Goal: Book appointment/travel/reservation

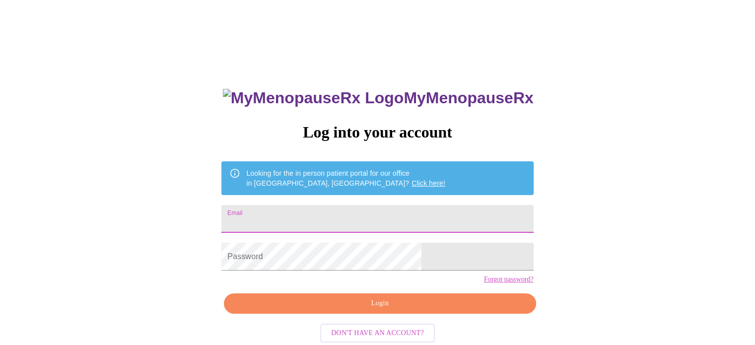
click at [300, 216] on input "Email" at bounding box center [377, 219] width 312 height 28
type input "hillarygries@gmail.com"
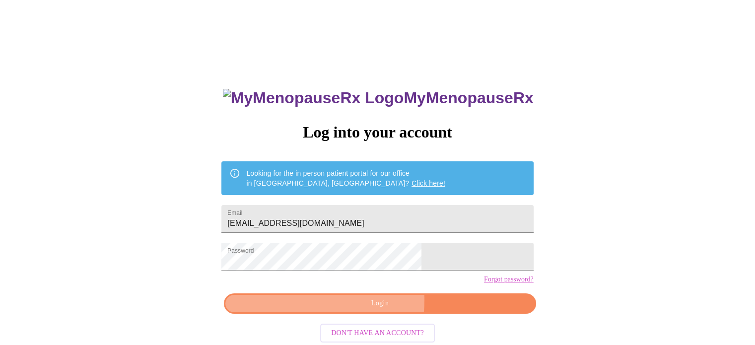
click at [366, 310] on span "Login" at bounding box center [379, 303] width 289 height 12
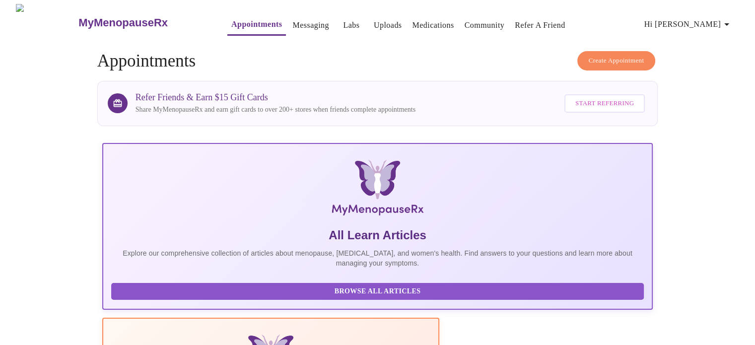
click at [729, 23] on icon "button" at bounding box center [727, 24] width 5 height 2
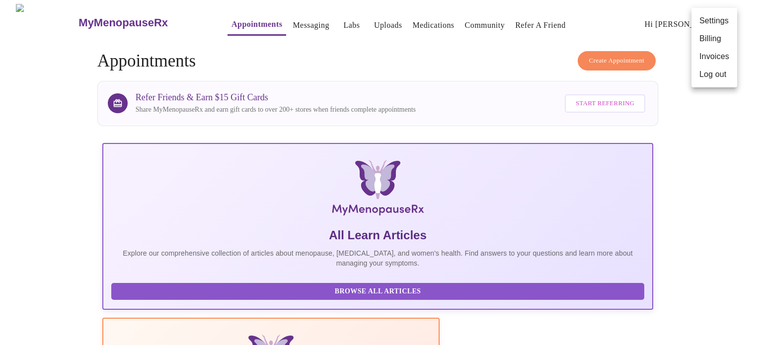
click at [714, 210] on div at bounding box center [381, 172] width 763 height 345
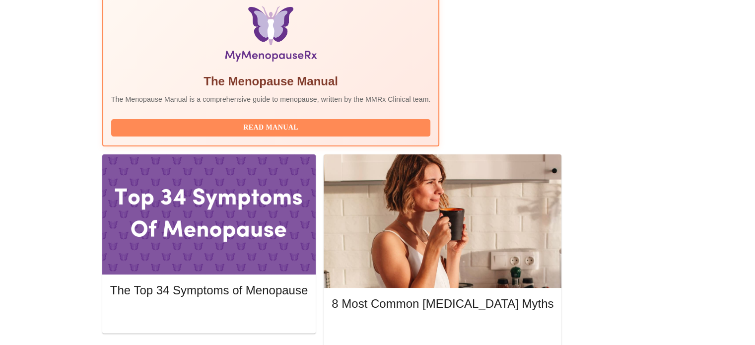
scroll to position [329, 0]
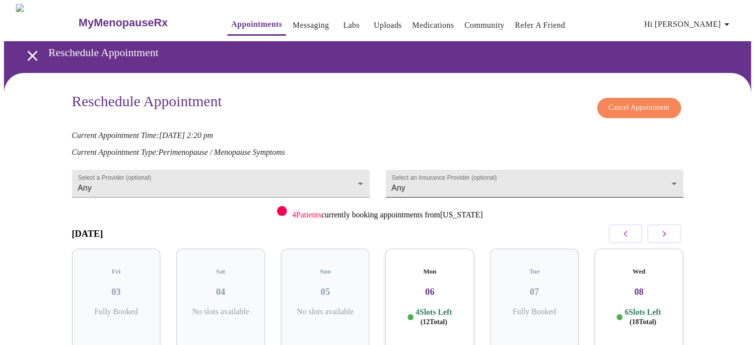
scroll to position [72, 0]
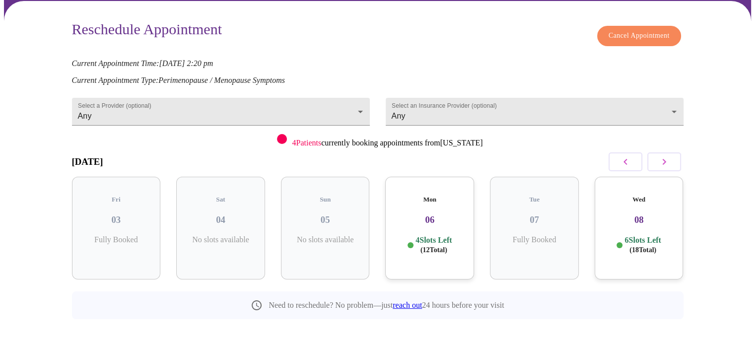
click at [647, 215] on h3 "08" at bounding box center [639, 220] width 73 height 11
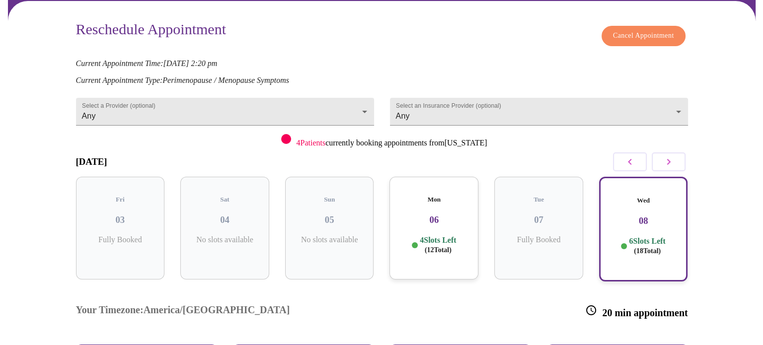
scroll to position [202, 0]
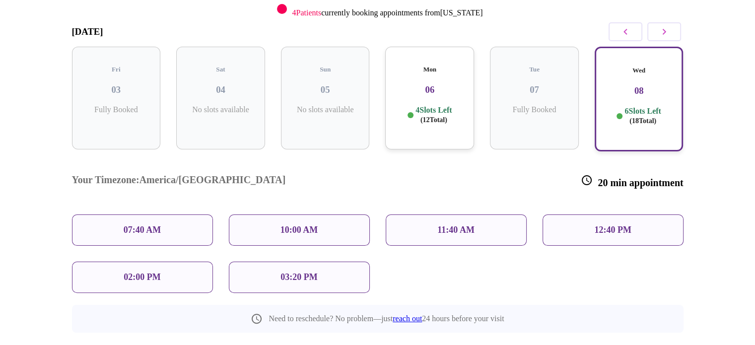
click at [145, 272] on p "02:00 PM" at bounding box center [142, 277] width 37 height 10
click at [151, 272] on p "02:00 PM" at bounding box center [142, 277] width 37 height 10
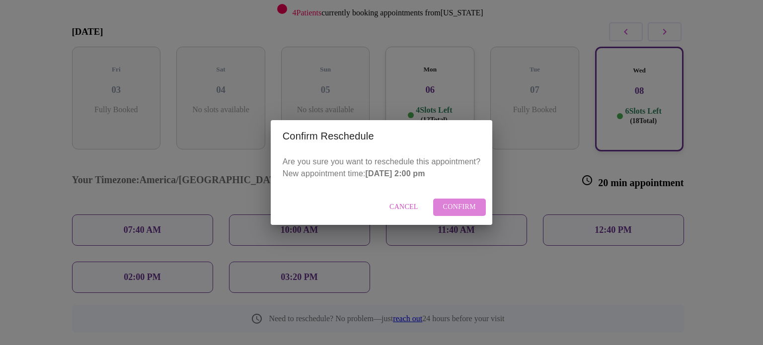
click at [461, 204] on span "Confirm" at bounding box center [459, 207] width 33 height 12
